Goal: Find specific page/section: Find specific page/section

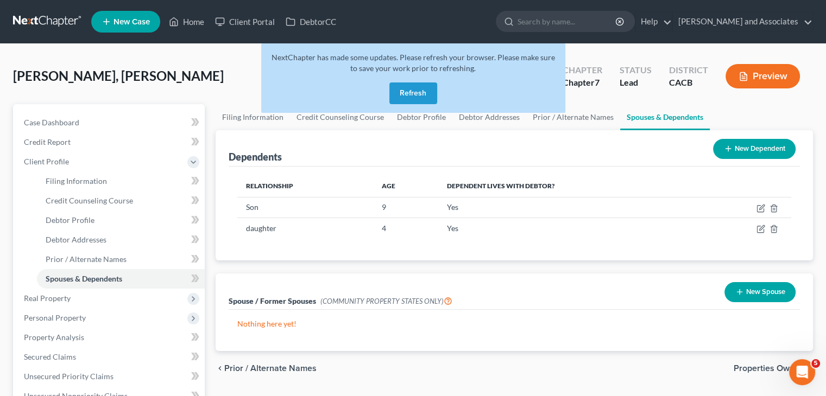
click at [39, 16] on link at bounding box center [48, 22] width 70 height 20
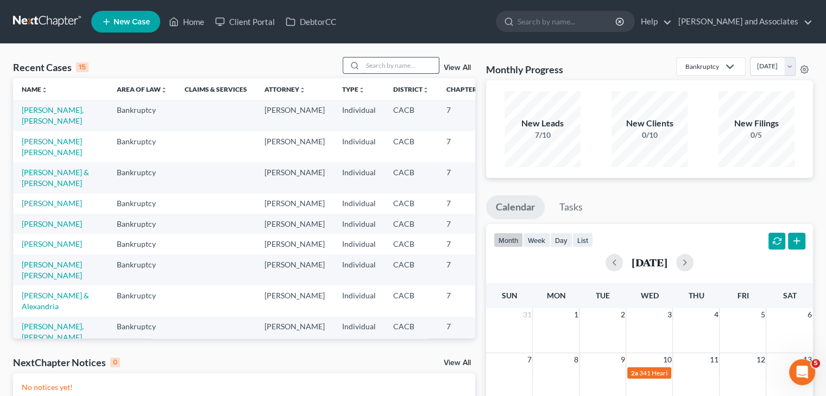
click at [413, 69] on input "search" at bounding box center [401, 66] width 76 height 16
type input "emi"
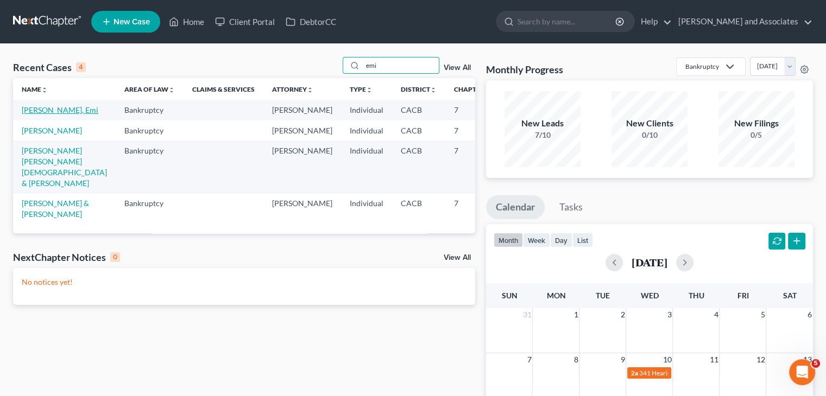
click at [56, 115] on link "Rodriguez-Hernandez, Emi" at bounding box center [60, 109] width 77 height 9
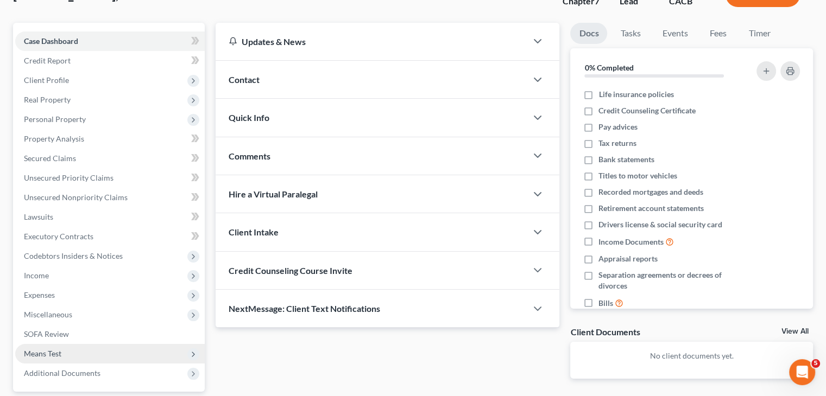
scroll to position [109, 0]
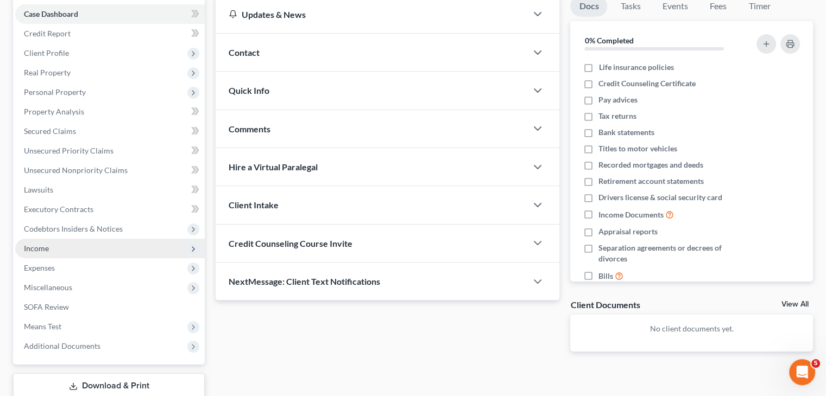
click at [89, 239] on span "Income" at bounding box center [110, 249] width 190 height 20
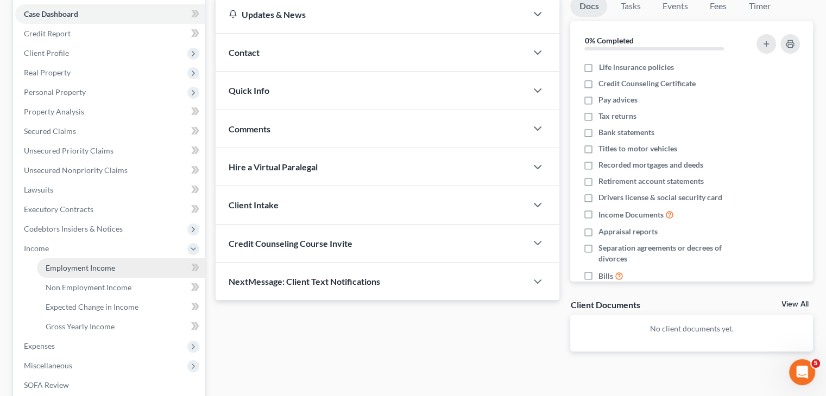
click at [93, 261] on link "Employment Income" at bounding box center [121, 268] width 168 height 20
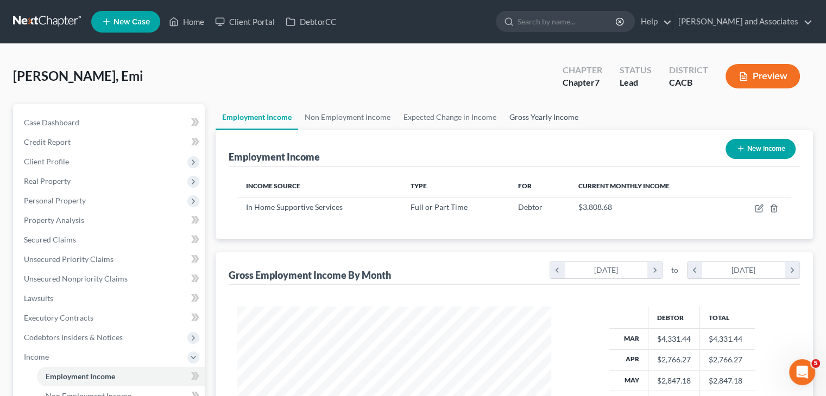
click at [533, 123] on link "Gross Yearly Income" at bounding box center [544, 117] width 82 height 26
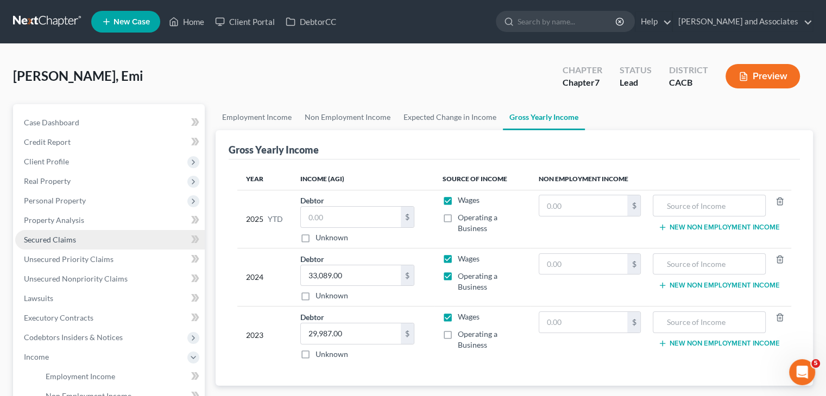
click at [103, 231] on link "Secured Claims" at bounding box center [110, 240] width 190 height 20
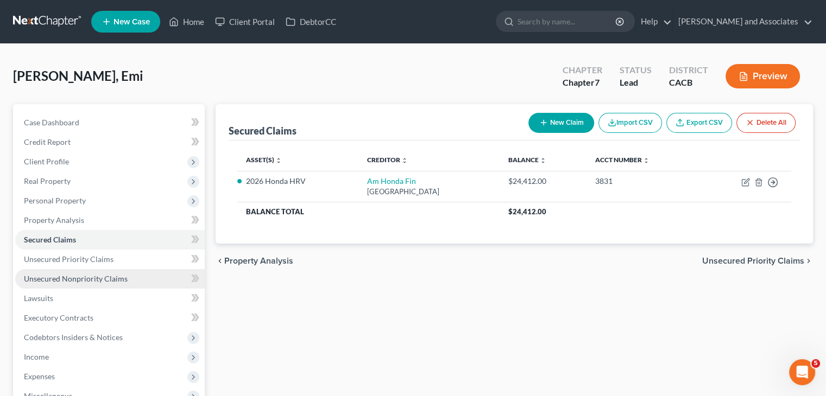
click at [112, 278] on span "Unsecured Nonpriority Claims" at bounding box center [76, 278] width 104 height 9
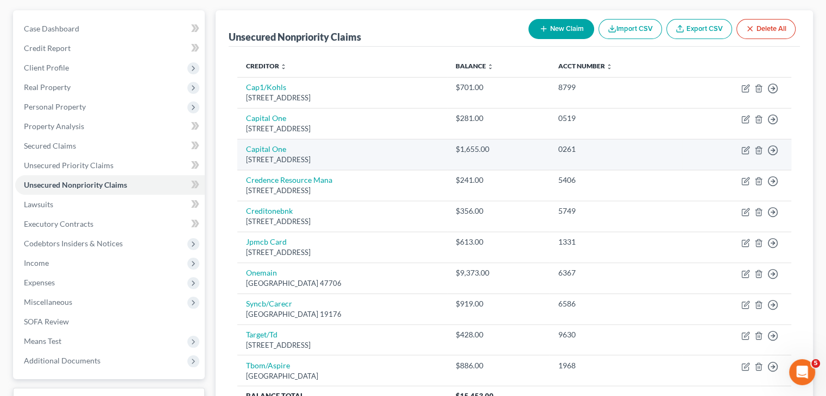
scroll to position [109, 0]
